Goal: Navigation & Orientation: Find specific page/section

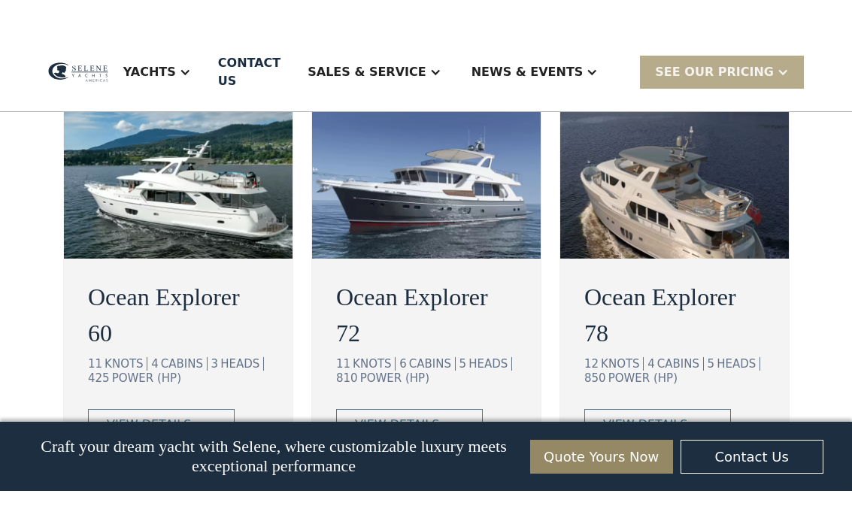
scroll to position [2824, 0]
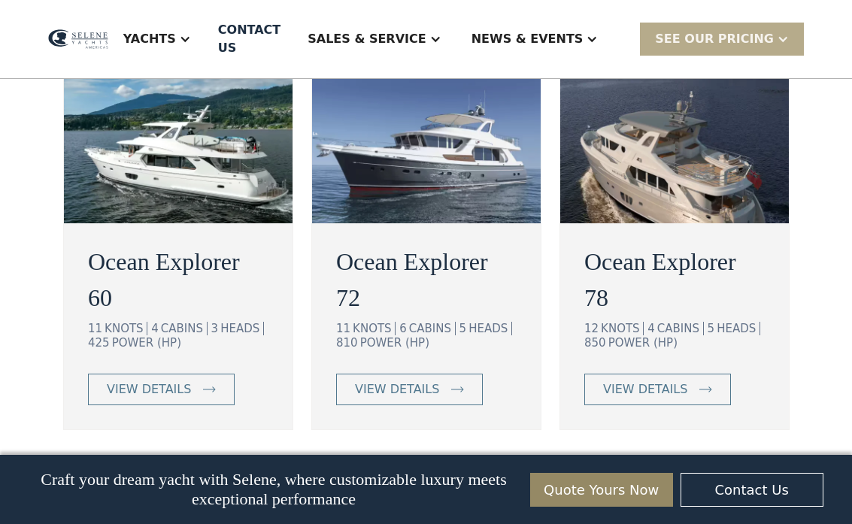
click at [109, 201] on img at bounding box center [178, 136] width 229 height 173
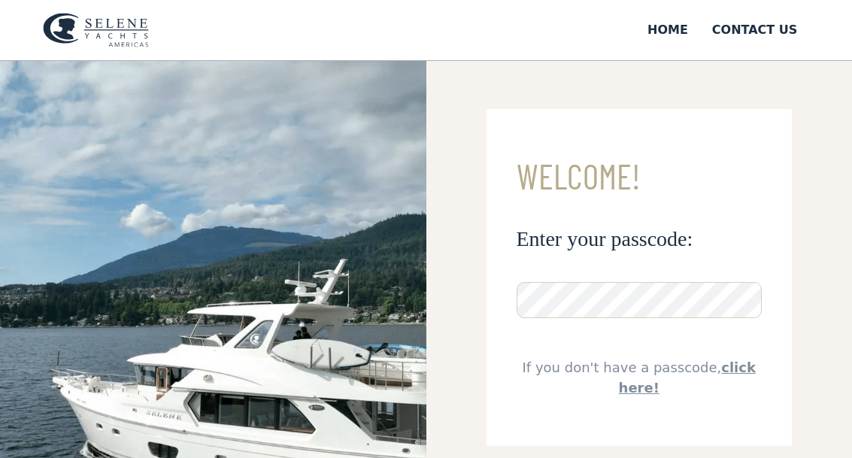
click at [144, 201] on img at bounding box center [213, 320] width 426 height 518
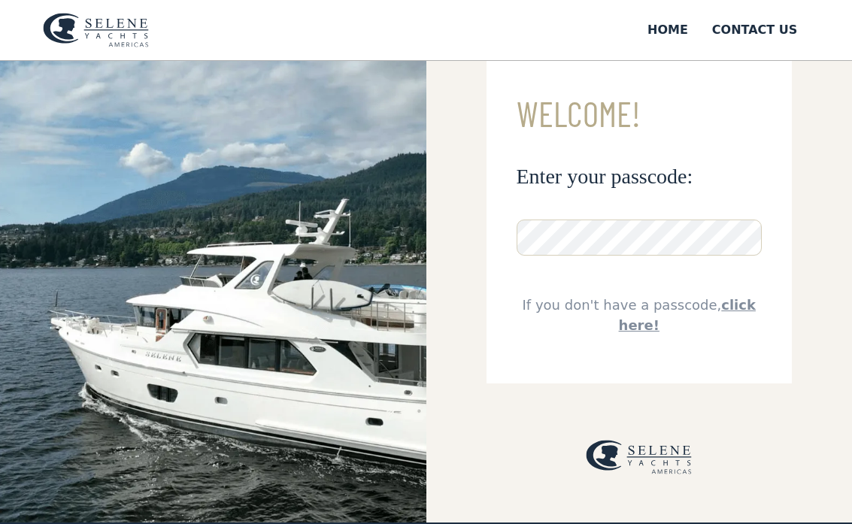
scroll to position [65, 0]
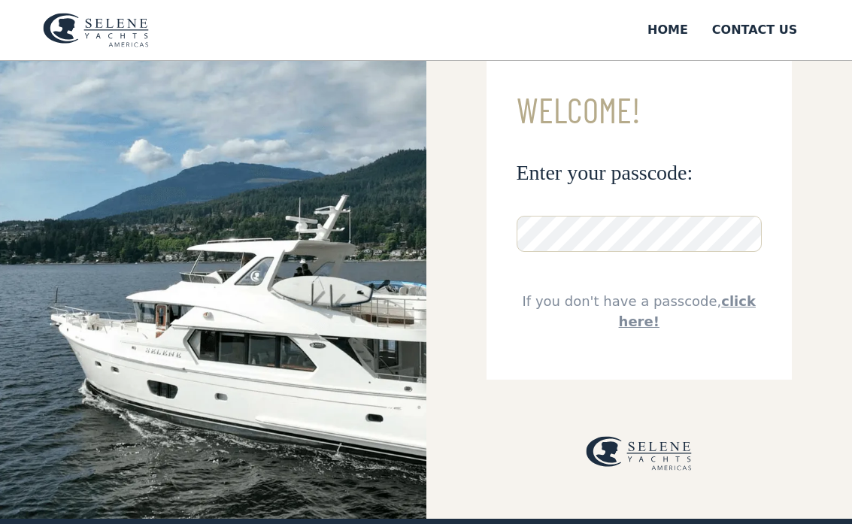
click at [40, 346] on img at bounding box center [213, 257] width 426 height 524
click at [638, 320] on link "click here!" at bounding box center [687, 311] width 137 height 36
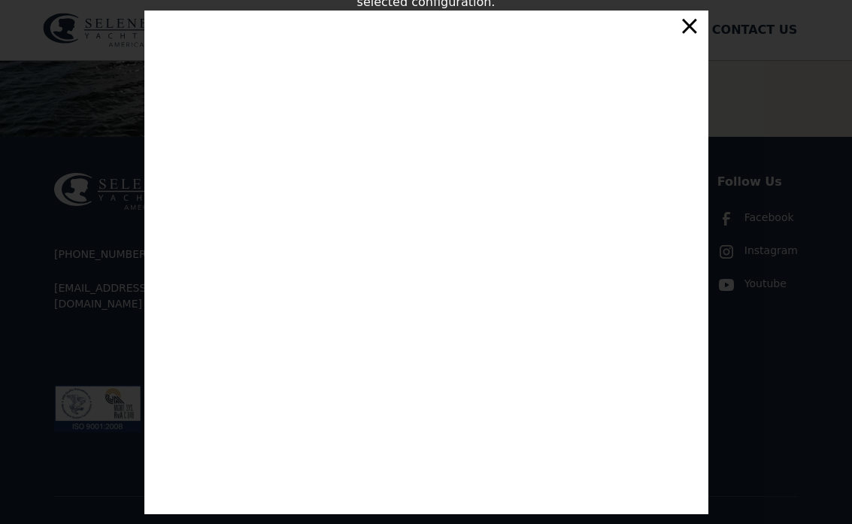
scroll to position [509, 0]
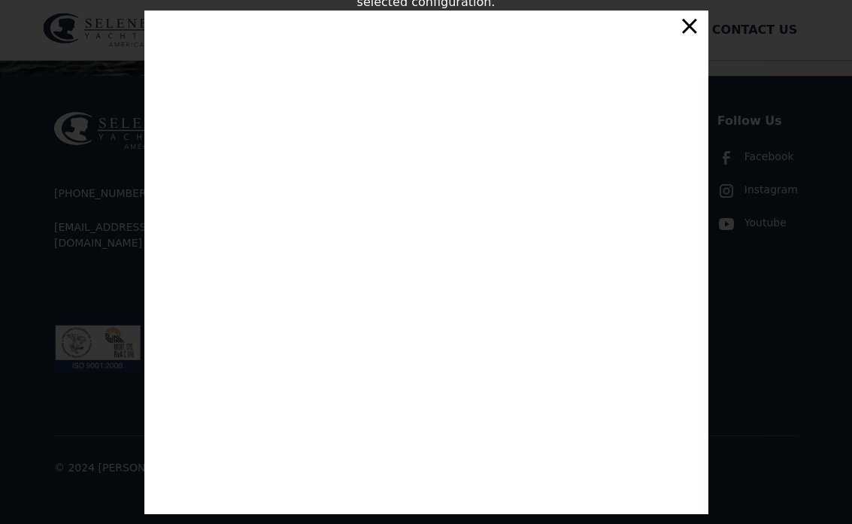
click at [691, 11] on div "×" at bounding box center [689, 26] width 22 height 30
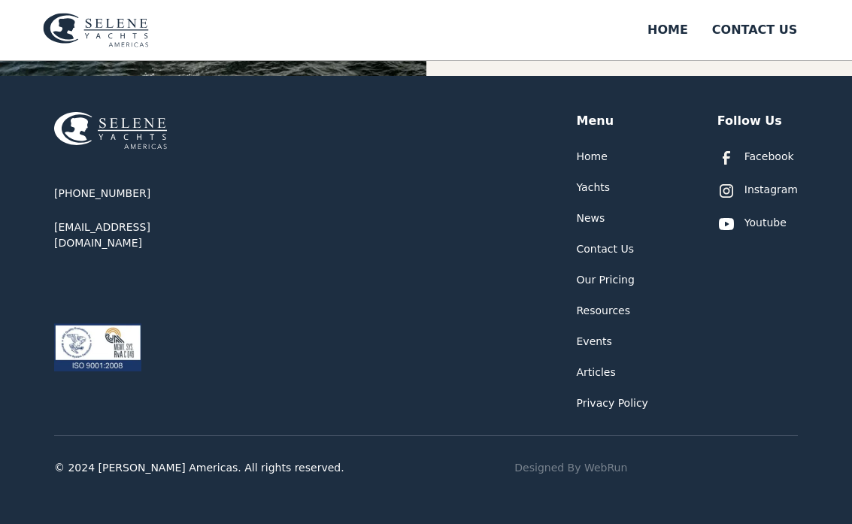
click at [688, 22] on div "Home" at bounding box center [668, 30] width 41 height 18
